Goal: Task Accomplishment & Management: Use online tool/utility

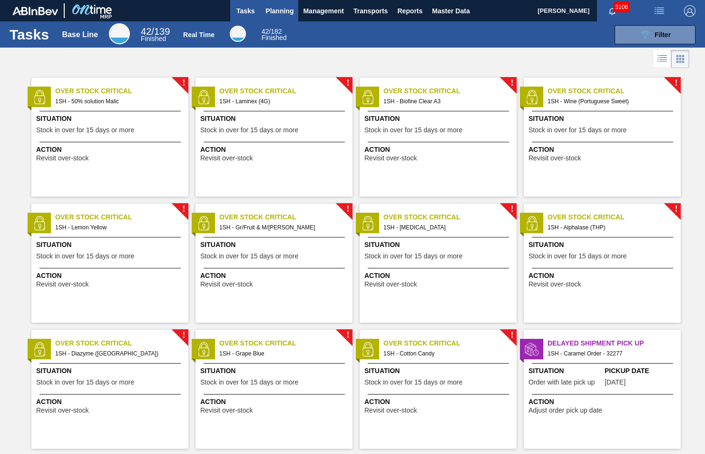
click at [281, 9] on span "Planning" at bounding box center [280, 10] width 28 height 11
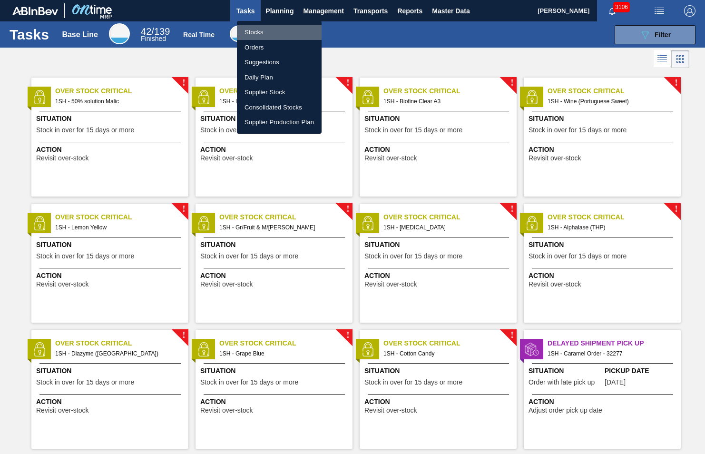
click at [260, 30] on li "Stocks" at bounding box center [279, 32] width 85 height 15
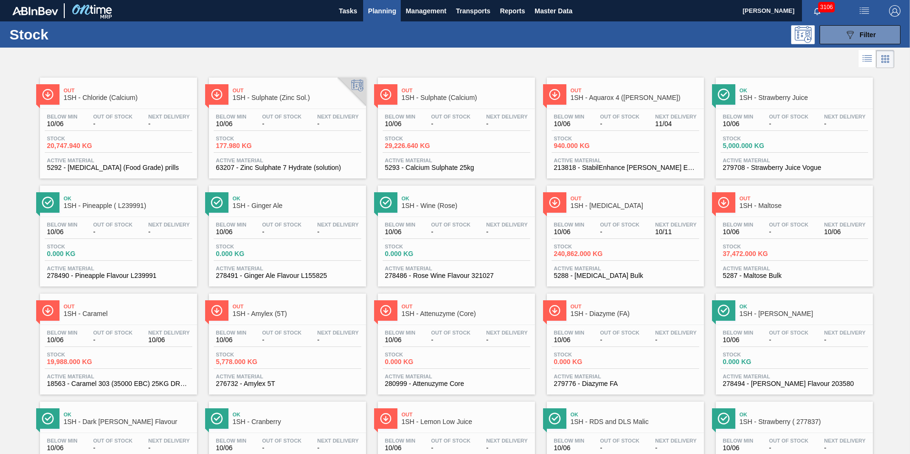
click at [601, 206] on span "1SH - [MEDICAL_DATA]" at bounding box center [635, 205] width 128 height 7
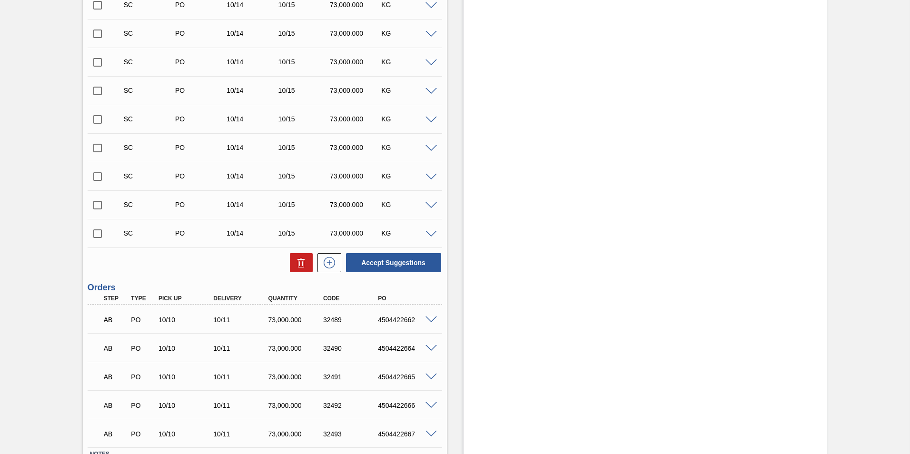
scroll to position [499, 0]
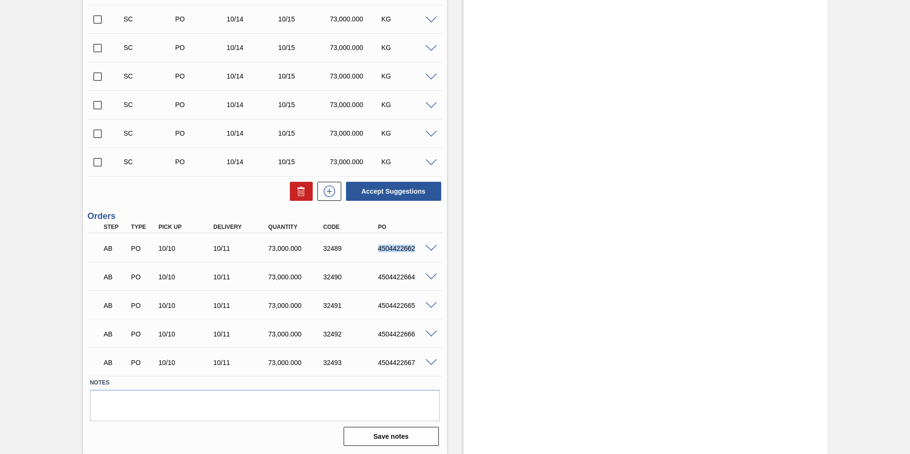
drag, startPoint x: 377, startPoint y: 247, endPoint x: 424, endPoint y: 252, distance: 47.3
click at [424, 252] on div "4504422662" at bounding box center [405, 249] width 61 height 8
copy div "4504422662"
